Goal: Navigation & Orientation: Find specific page/section

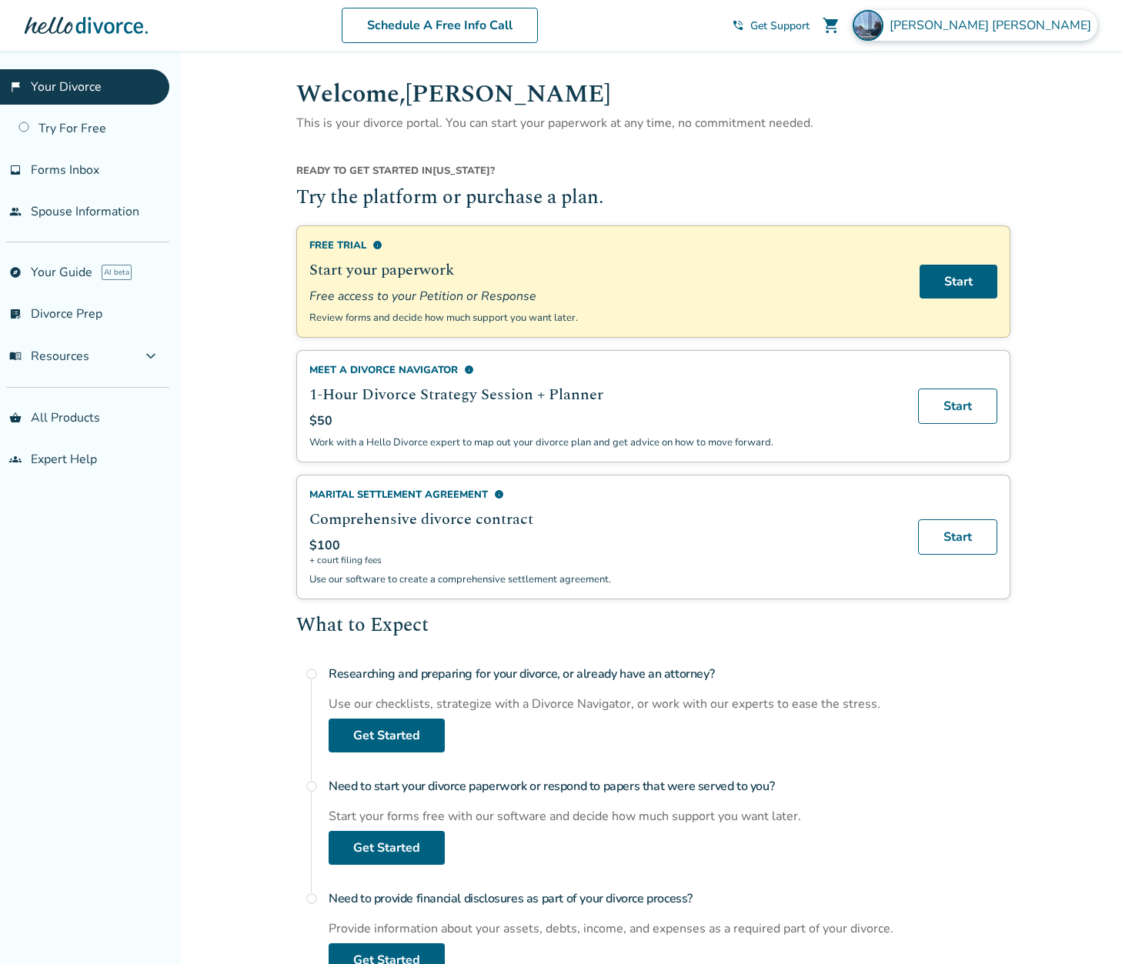
click at [883, 32] on img at bounding box center [868, 25] width 31 height 31
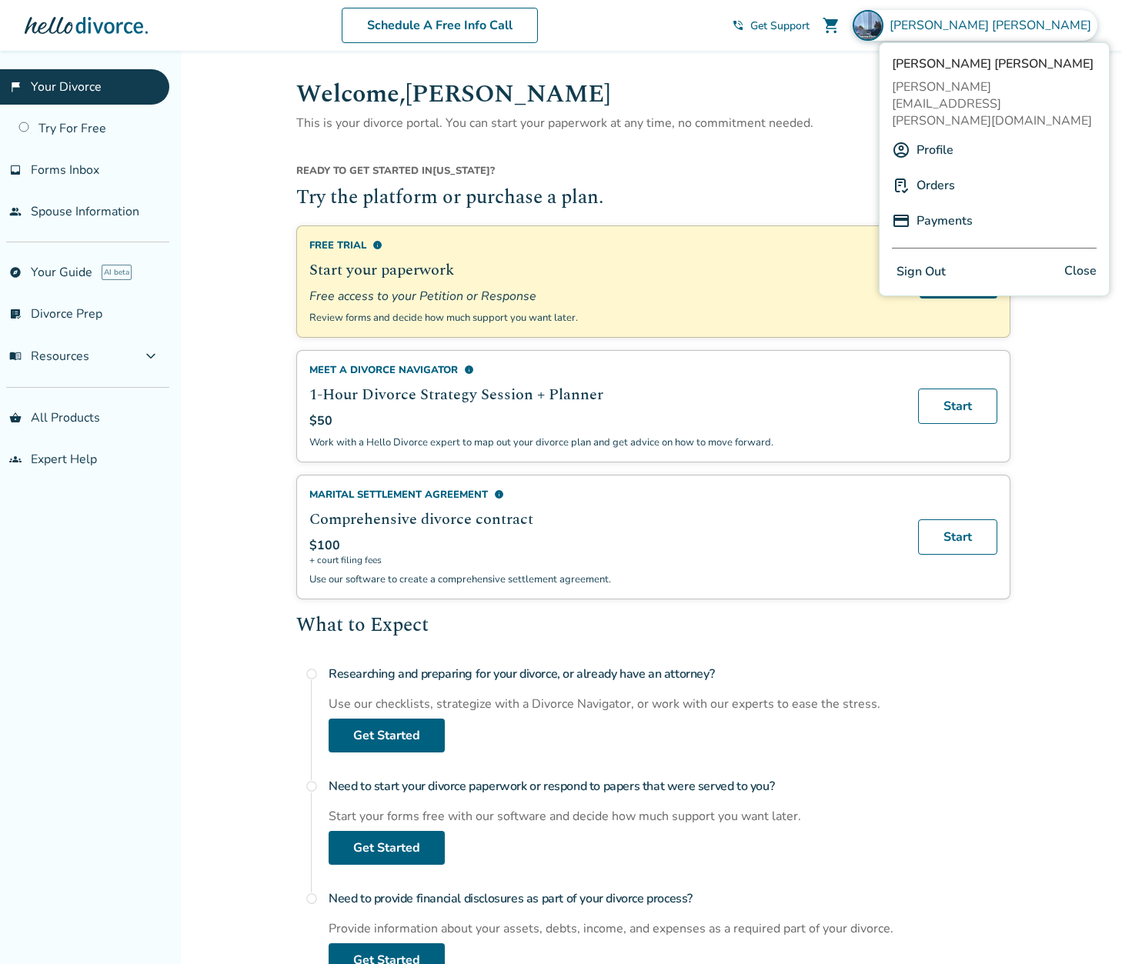
click at [943, 171] on link "Orders" at bounding box center [935, 185] width 38 height 29
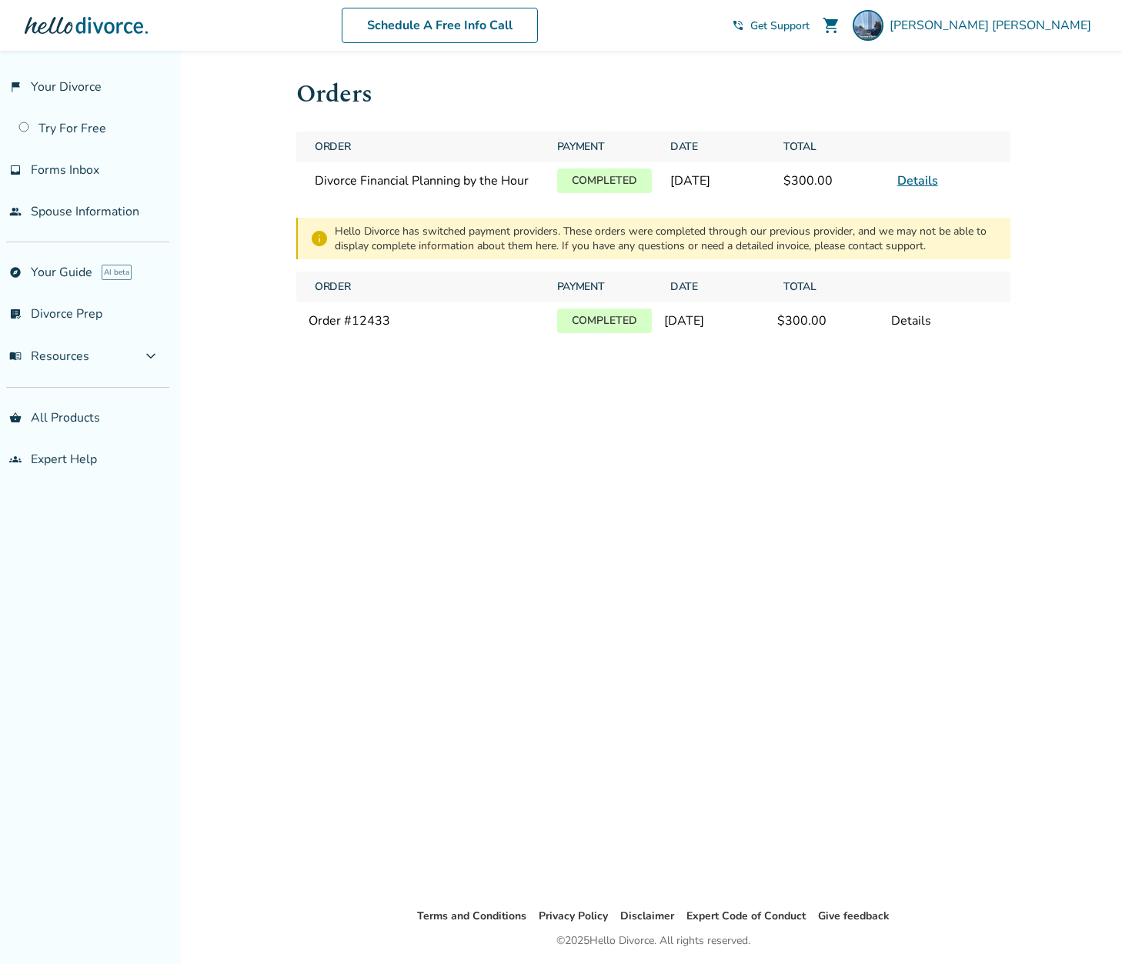
click at [922, 179] on link "Details" at bounding box center [917, 180] width 41 height 17
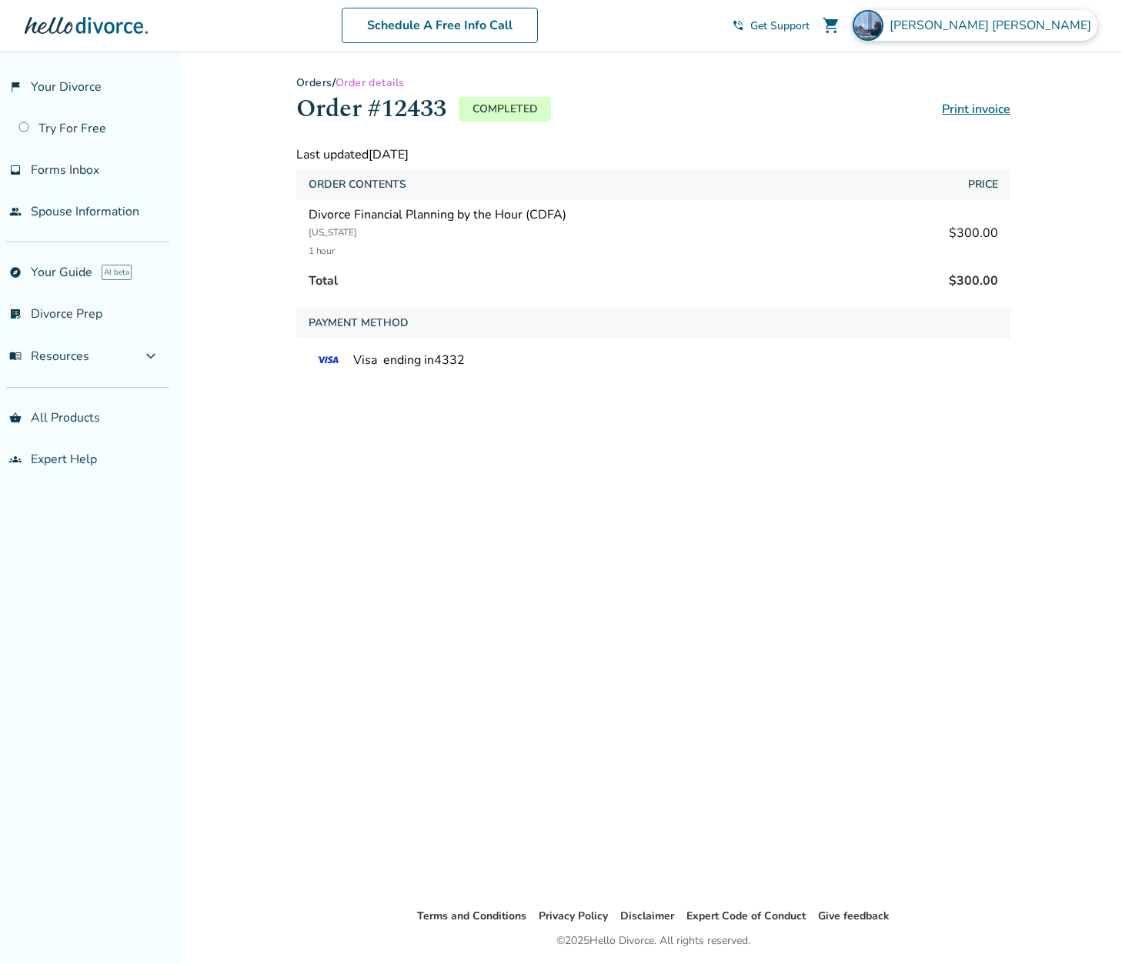
click at [883, 28] on img at bounding box center [868, 25] width 31 height 31
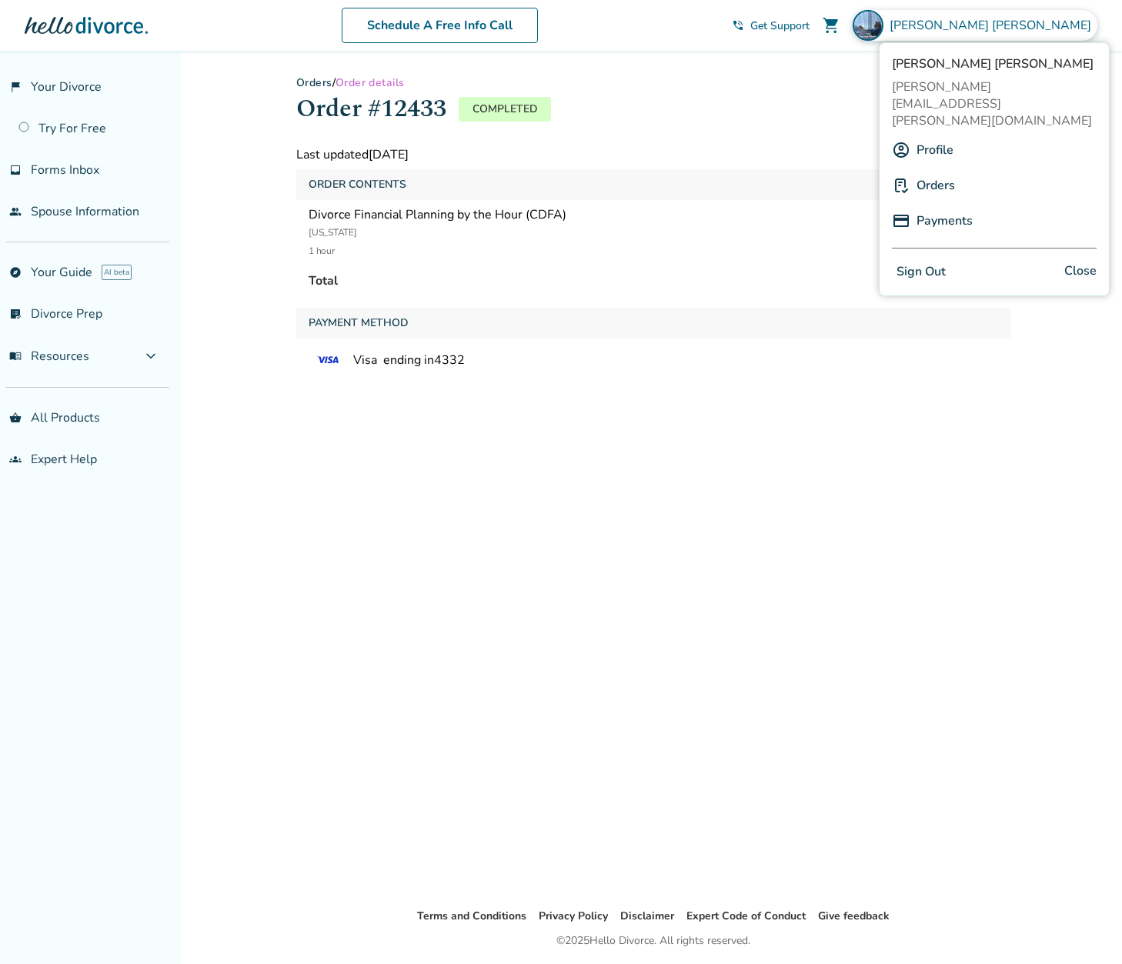
click at [939, 135] on link "Profile" at bounding box center [934, 149] width 37 height 29
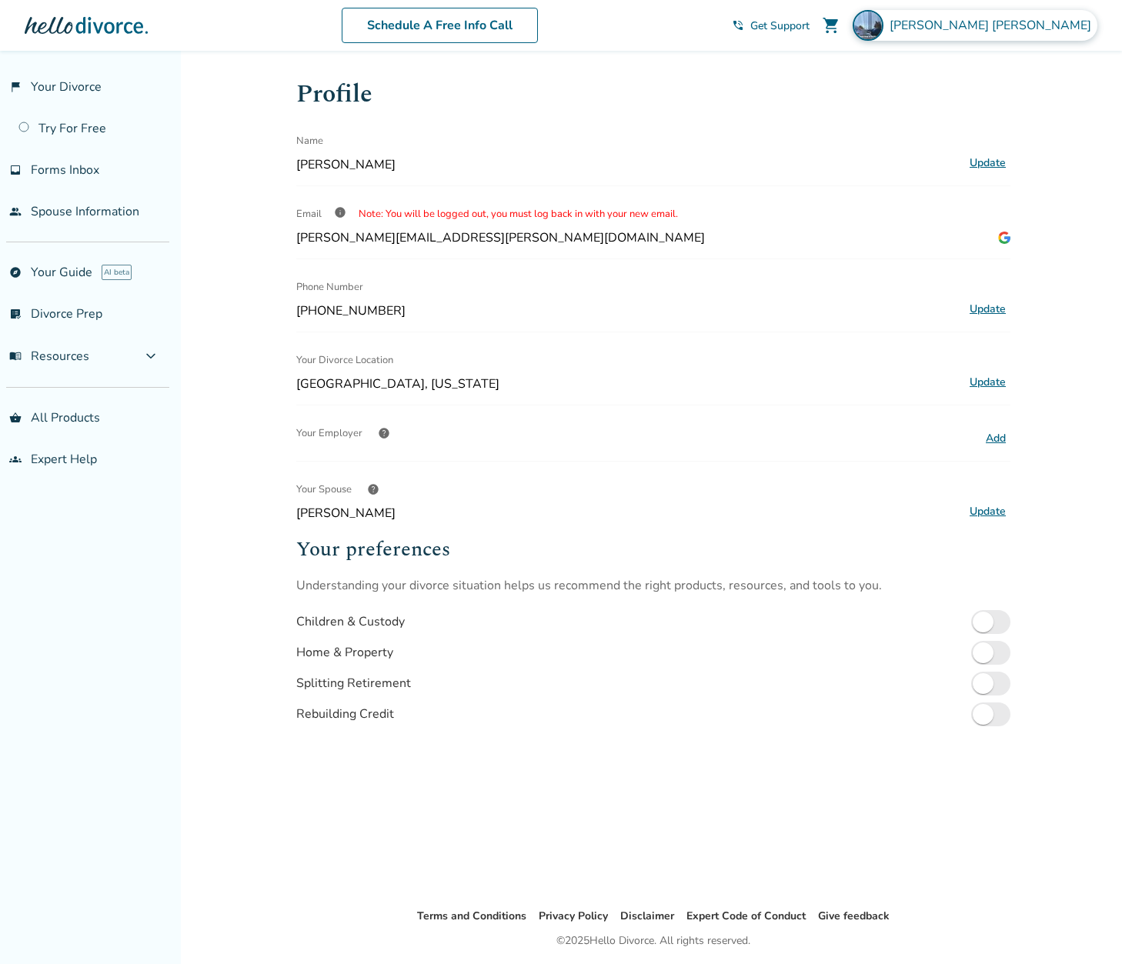
click at [1007, 22] on div "[PERSON_NAME]" at bounding box center [975, 25] width 245 height 31
click at [68, 82] on link "flag_2 Your Divorce" at bounding box center [84, 86] width 169 height 35
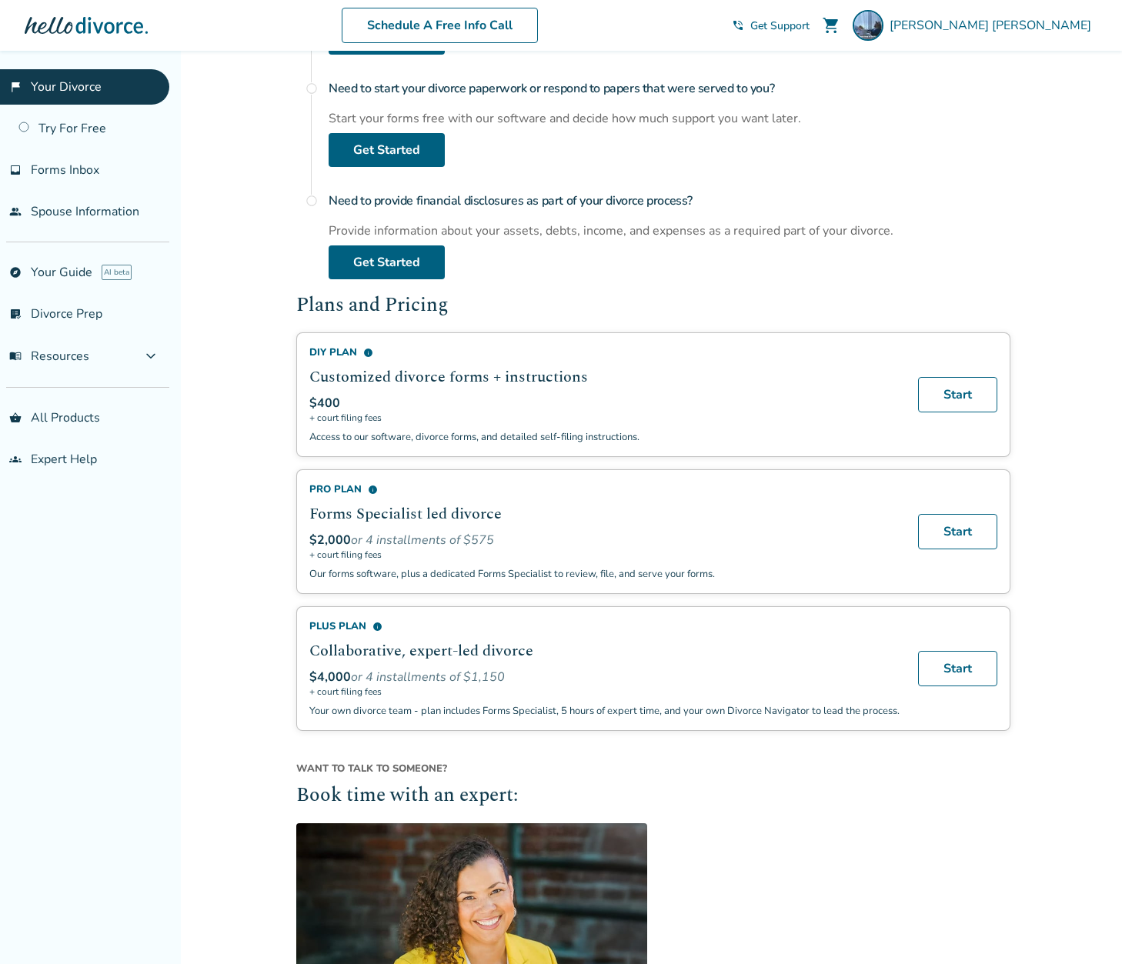
scroll to position [702, 0]
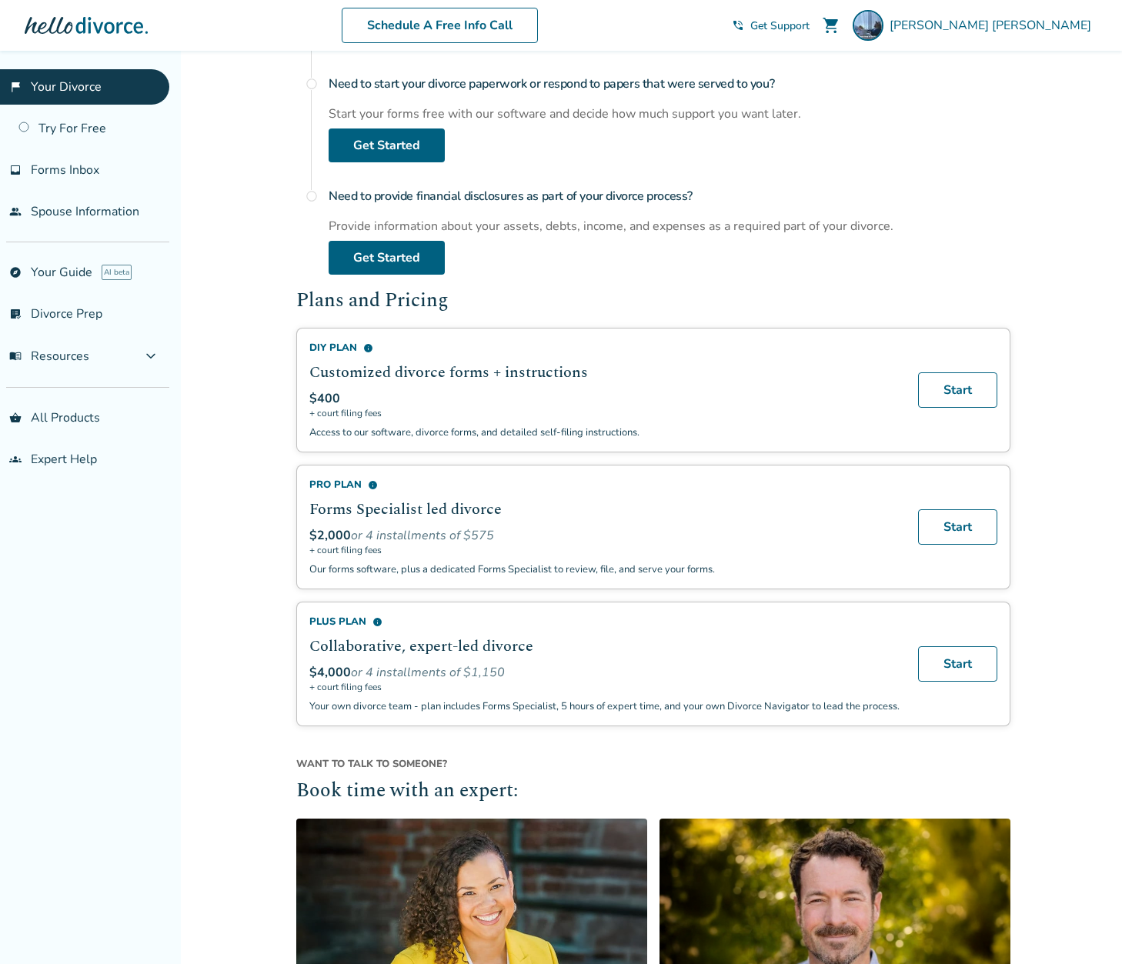
click at [337, 615] on div "Plus Plan info" at bounding box center [604, 622] width 590 height 14
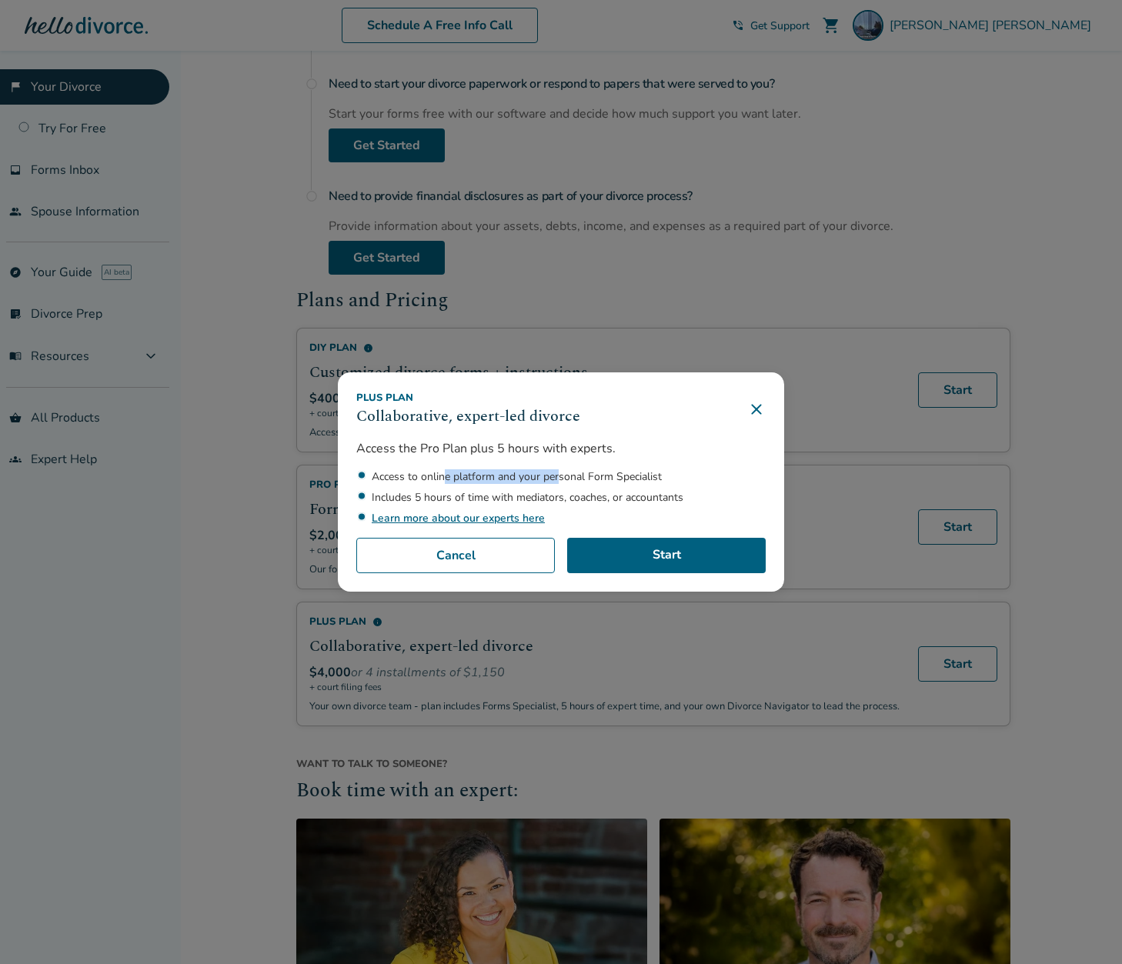
drag, startPoint x: 559, startPoint y: 478, endPoint x: 487, endPoint y: 504, distance: 76.9
click at [443, 479] on li "Access to online platform and your personal Form Specialist" at bounding box center [569, 476] width 394 height 15
click at [583, 501] on li "Includes 5 hours of time with mediators, coaches, or accountants" at bounding box center [569, 497] width 394 height 15
drag, startPoint x: 459, startPoint y: 498, endPoint x: 589, endPoint y: 498, distance: 130.0
click at [413, 498] on li "Includes 5 hours of time with mediators, coaches, or accountants" at bounding box center [569, 497] width 394 height 15
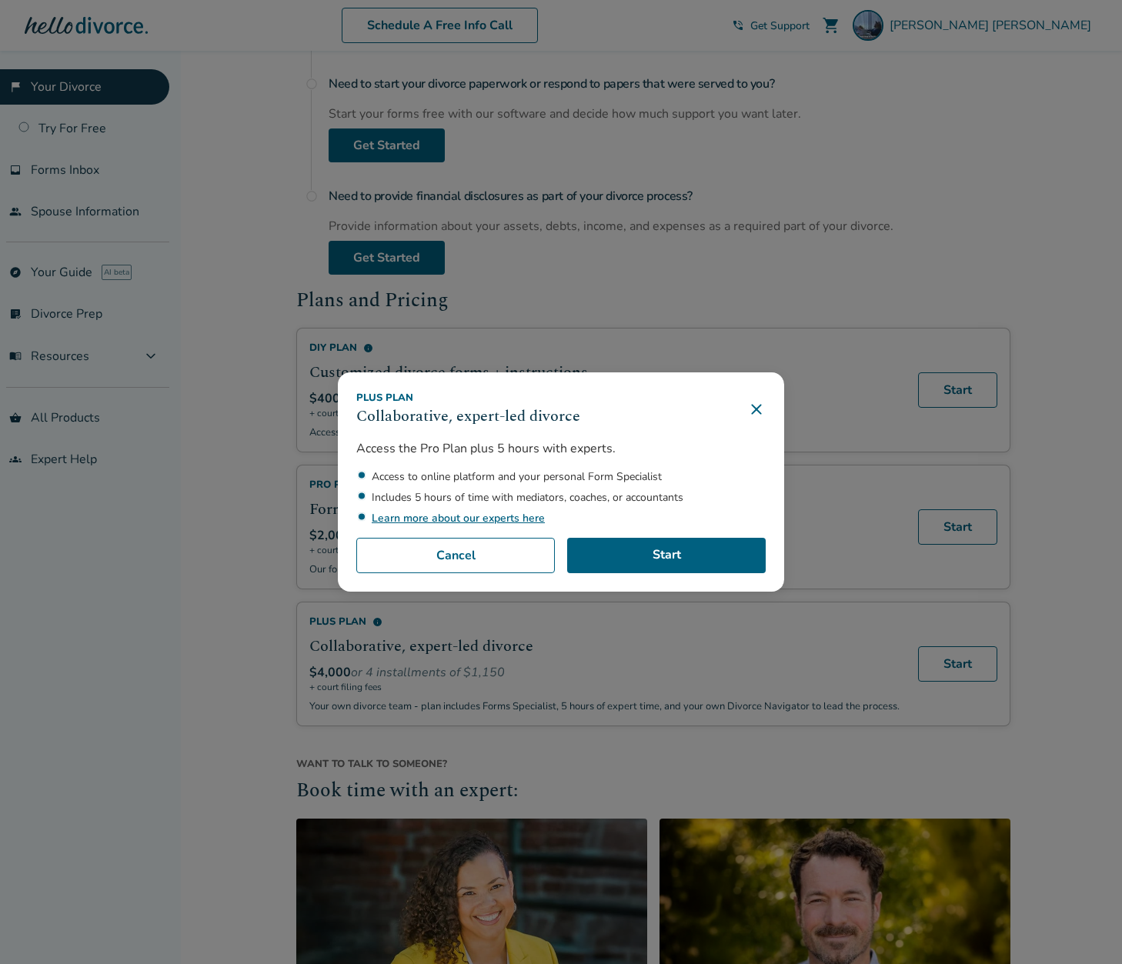
click at [593, 498] on li "Includes 5 hours of time with mediators, coaches, or accountants" at bounding box center [569, 497] width 394 height 15
click at [759, 401] on icon at bounding box center [756, 409] width 18 height 18
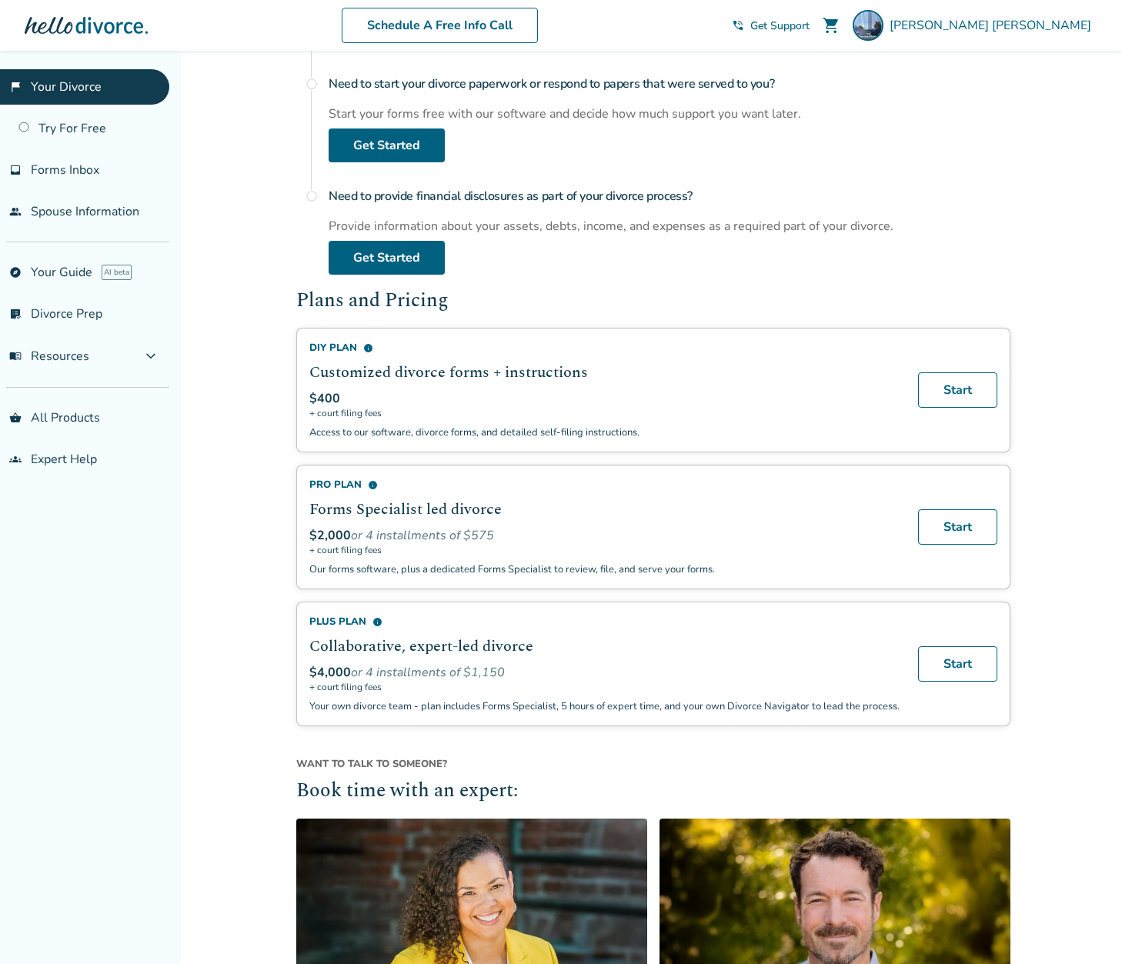
scroll to position [1043, 0]
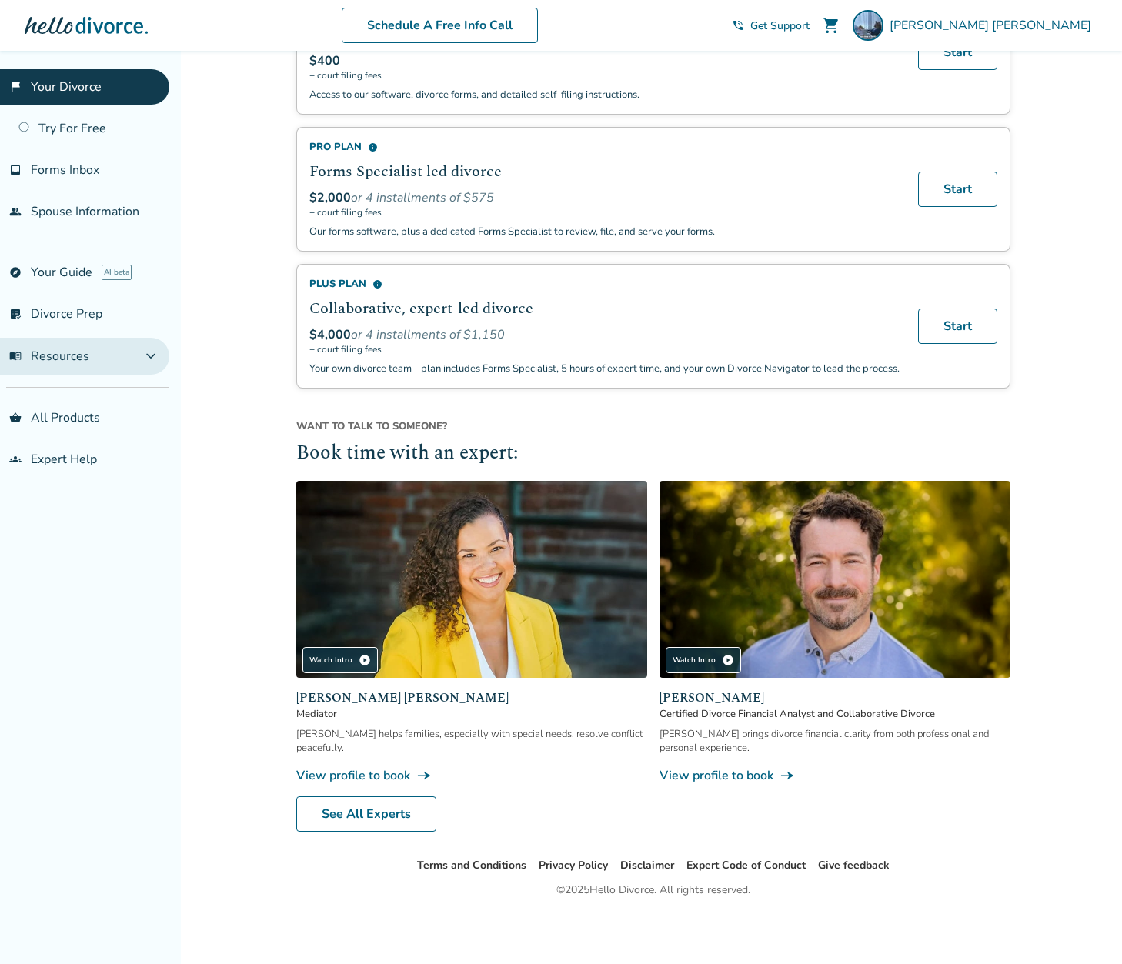
click at [160, 349] on span "expand_more" at bounding box center [151, 356] width 18 height 18
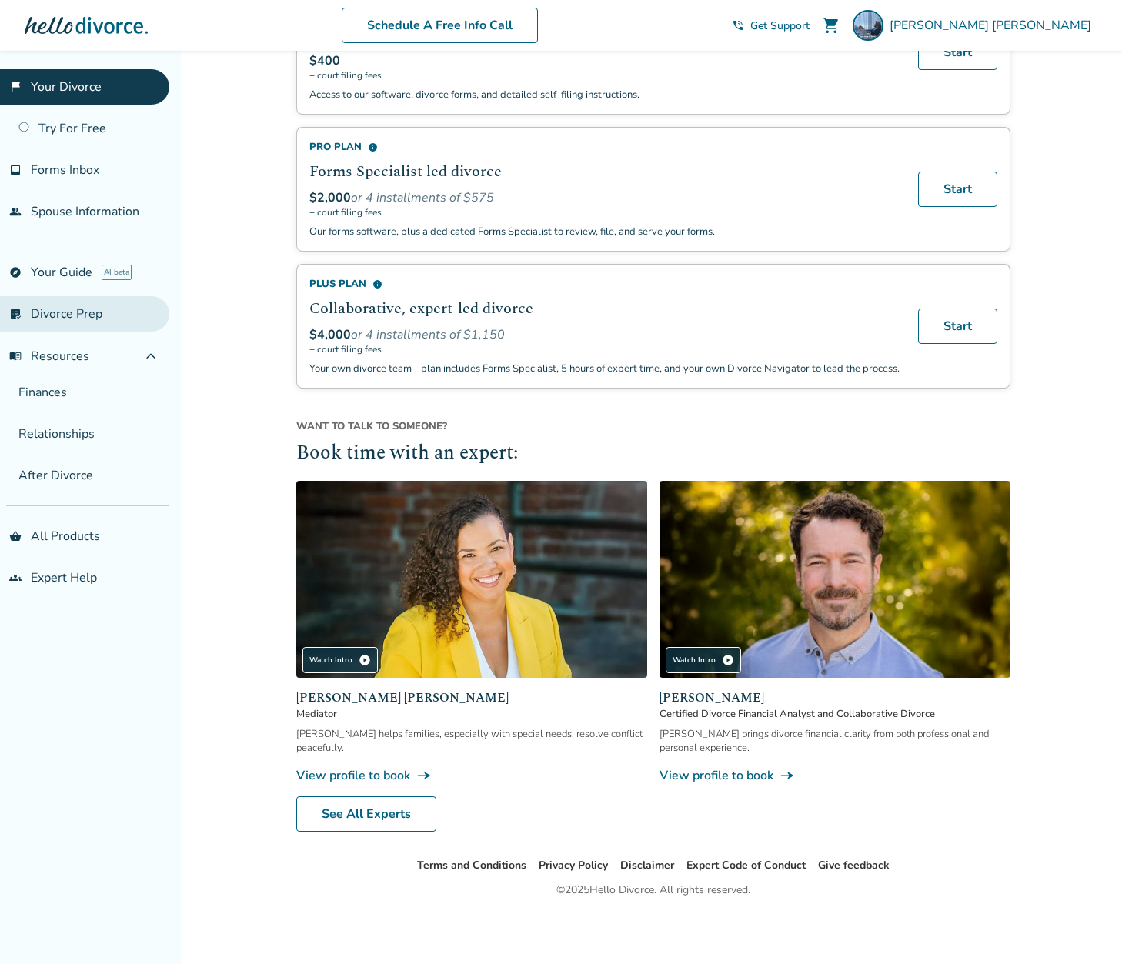
click at [86, 305] on link "list_alt_check Divorce Prep" at bounding box center [84, 313] width 169 height 35
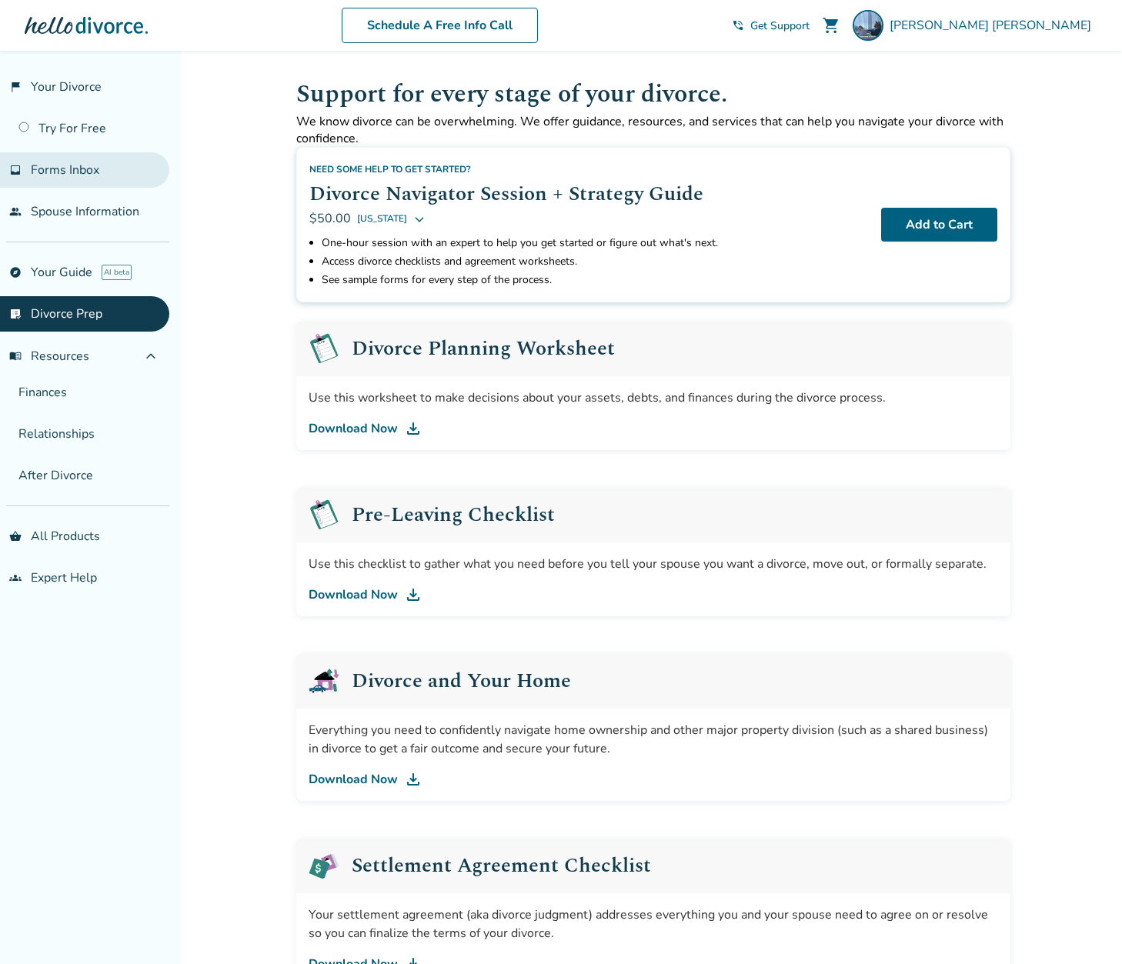
click at [83, 174] on span "Forms Inbox" at bounding box center [65, 170] width 68 height 17
